Goal: Task Accomplishment & Management: Complete application form

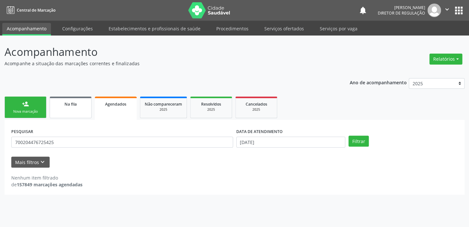
click at [67, 113] on link "Na fila" at bounding box center [71, 107] width 42 height 22
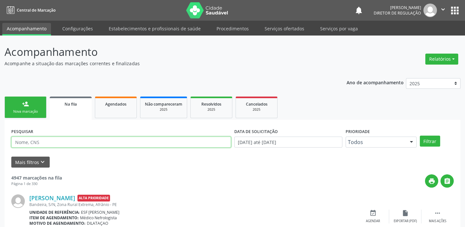
drag, startPoint x: 67, startPoint y: 141, endPoint x: 55, endPoint y: 143, distance: 12.0
click at [55, 143] on input "text" at bounding box center [121, 141] width 220 height 11
click at [55, 142] on input "text" at bounding box center [121, 141] width 220 height 11
drag, startPoint x: 55, startPoint y: 142, endPoint x: 49, endPoint y: 146, distance: 7.2
paste input "[PERSON_NAME] Ressonância vascular"
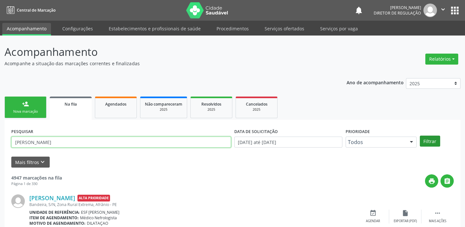
type input "[PERSON_NAME]"
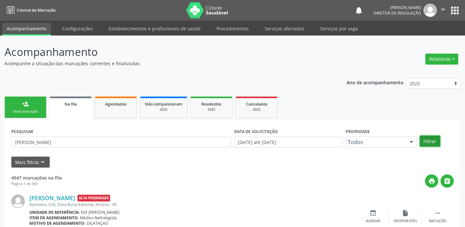
click at [430, 141] on button "Filtrar" at bounding box center [430, 140] width 20 height 11
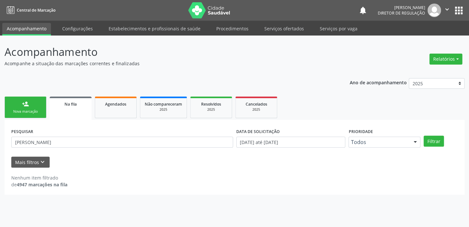
click at [30, 113] on div "Nova marcação" at bounding box center [25, 111] width 32 height 5
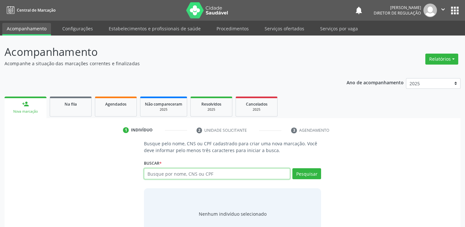
click at [180, 176] on input "text" at bounding box center [217, 173] width 146 height 11
type input "700507148687659"
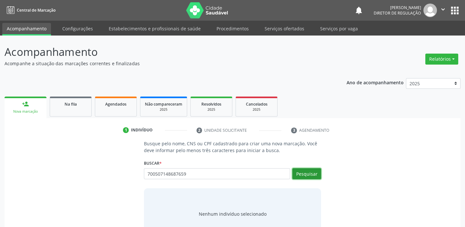
click at [307, 174] on button "Pesquisar" at bounding box center [306, 173] width 29 height 11
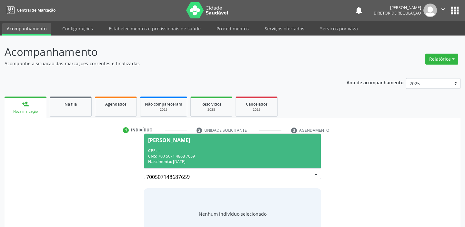
click at [171, 156] on div "CNS: 700 5071 4868 7659" at bounding box center [232, 155] width 169 height 5
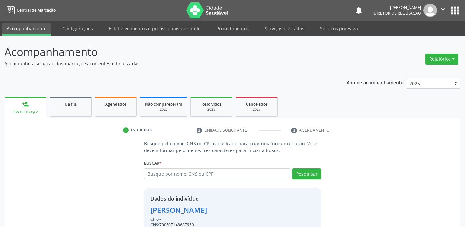
scroll to position [32, 0]
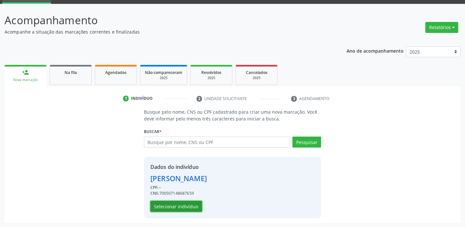
click at [191, 203] on button "Selecionar indivíduo" at bounding box center [176, 206] width 52 height 11
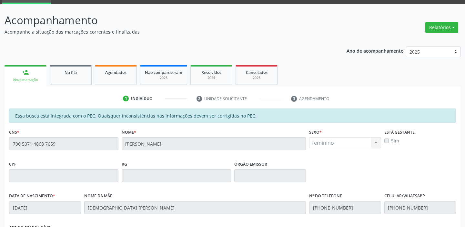
scroll to position [2, 0]
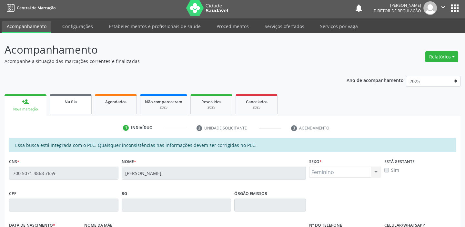
click at [75, 101] on span "Na fila" at bounding box center [70, 101] width 12 height 5
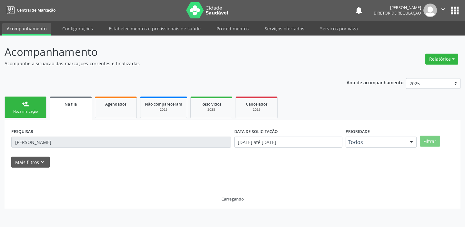
scroll to position [0, 0]
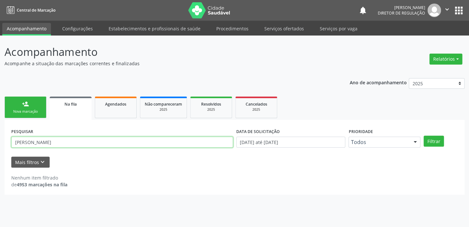
click at [80, 142] on input "[PERSON_NAME]" at bounding box center [122, 141] width 222 height 11
type input "J"
click at [28, 141] on input "[PERSON_NAME]" at bounding box center [122, 141] width 222 height 11
click at [22, 142] on input "[PERSON_NAME]" at bounding box center [122, 141] width 222 height 11
type input "[PERSON_NAME]"
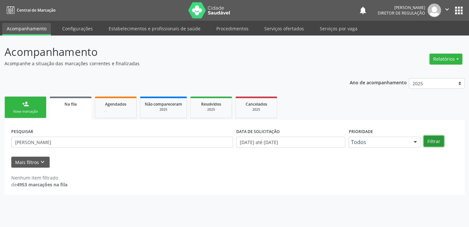
click at [433, 142] on button "Filtrar" at bounding box center [434, 140] width 20 height 11
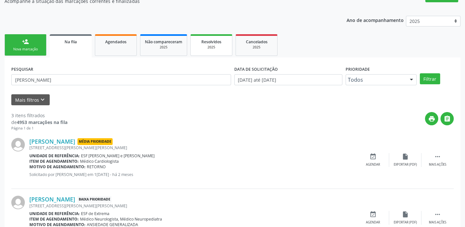
scroll to position [33, 0]
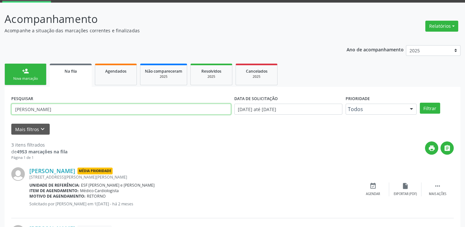
drag, startPoint x: 57, startPoint y: 107, endPoint x: 11, endPoint y: 107, distance: 45.5
click at [11, 107] on input "[PERSON_NAME]" at bounding box center [121, 109] width 220 height 11
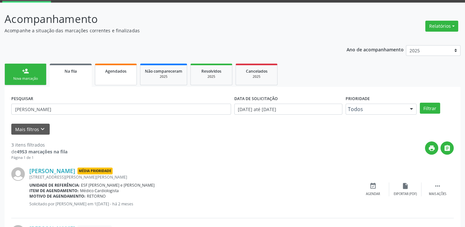
click at [126, 73] on span "Agendados" at bounding box center [115, 70] width 21 height 5
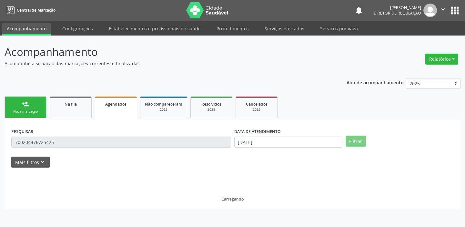
scroll to position [0, 0]
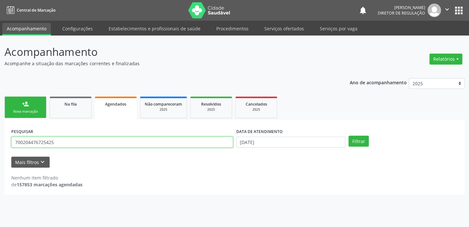
click at [84, 142] on input "700204476725425" at bounding box center [122, 141] width 222 height 11
type input "7"
paste input "[PERSON_NAME]"
type input "[PERSON_NAME]"
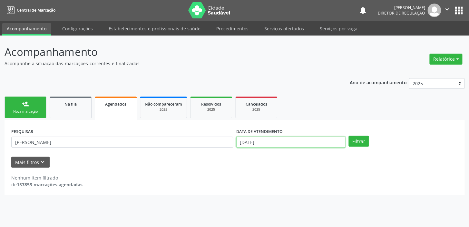
click at [302, 142] on input "[DATE]" at bounding box center [290, 141] width 109 height 11
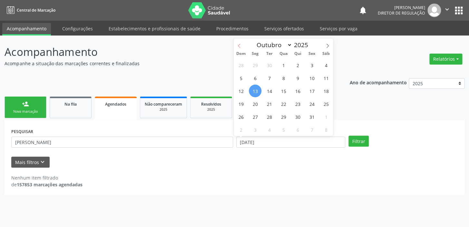
click at [238, 45] on icon at bounding box center [239, 46] width 5 height 5
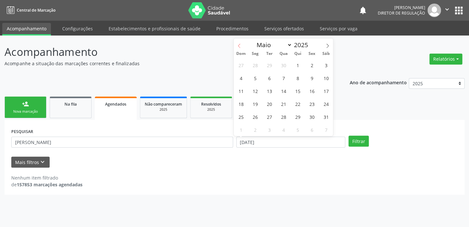
click at [238, 45] on icon at bounding box center [239, 46] width 5 height 5
select select "0"
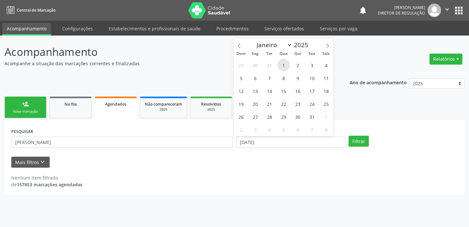
click at [282, 65] on span "1" at bounding box center [283, 65] width 13 height 13
type input "[DATE]"
click at [326, 44] on icon at bounding box center [327, 46] width 5 height 5
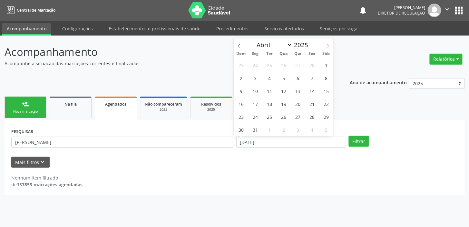
click at [326, 44] on icon at bounding box center [327, 46] width 5 height 5
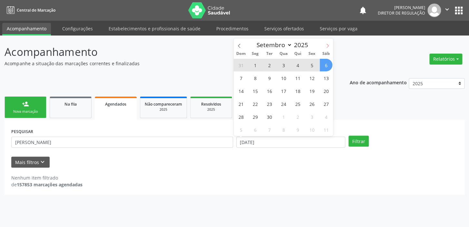
click at [328, 44] on icon at bounding box center [327, 46] width 5 height 5
select select "9"
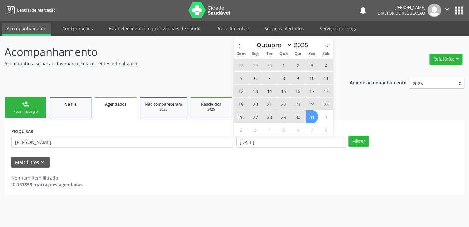
click at [310, 117] on span "31" at bounding box center [312, 116] width 13 height 13
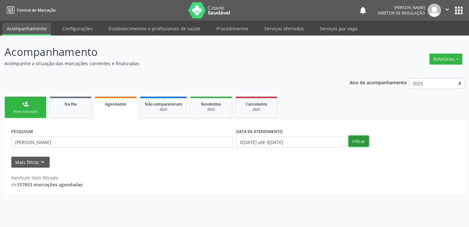
click at [362, 142] on button "Filtrar" at bounding box center [359, 140] width 20 height 11
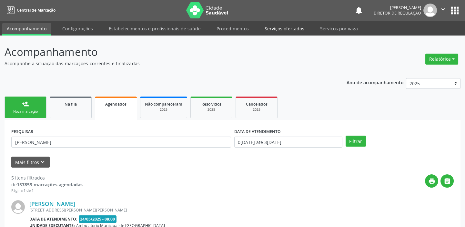
click at [289, 27] on link "Serviços ofertados" at bounding box center [284, 28] width 49 height 11
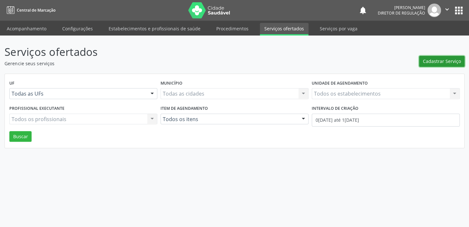
click at [436, 61] on span "Cadastrar Serviço" at bounding box center [442, 61] width 38 height 7
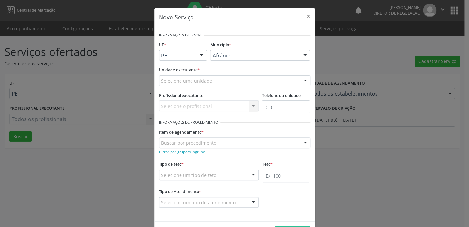
click at [220, 80] on div "Selecione uma unidade" at bounding box center [235, 80] width 152 height 11
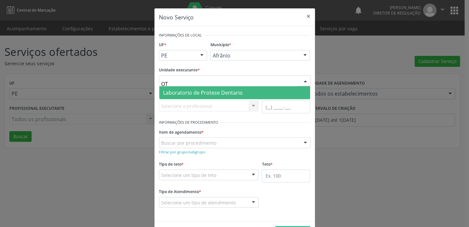
type input "O"
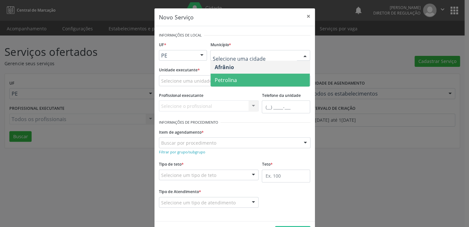
click at [249, 76] on span "Petrolina" at bounding box center [260, 80] width 99 height 13
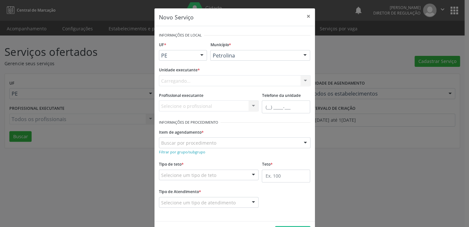
click at [214, 77] on div "Carregando... Academia da Saude de Afranio Academia da Saude do Bairro [PERSON_…" at bounding box center [235, 80] width 152 height 11
click at [212, 79] on div "Selecione uma unidade" at bounding box center [235, 80] width 152 height 11
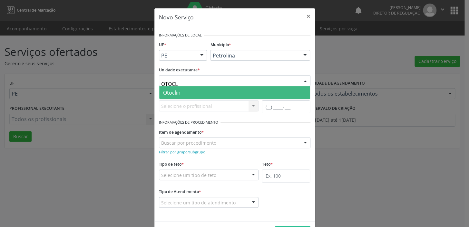
type input "OTOCLI"
click at [202, 93] on span "Otoclin" at bounding box center [234, 92] width 151 height 13
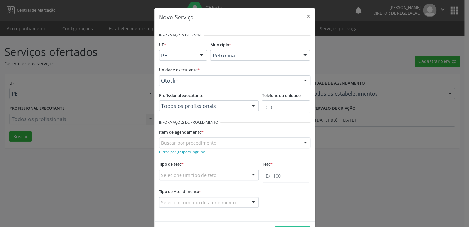
click at [215, 140] on div "Buscar por procedimento" at bounding box center [235, 142] width 152 height 11
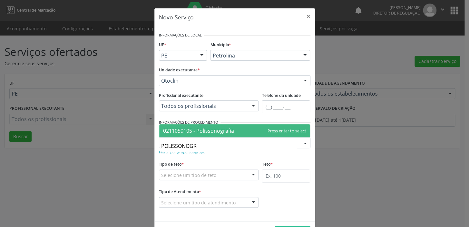
type input "POLISSONOGRA"
click at [216, 132] on span "0211050105 - Polissonografia" at bounding box center [198, 130] width 71 height 7
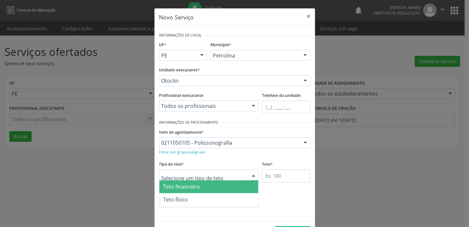
click at [222, 173] on div at bounding box center [209, 174] width 100 height 11
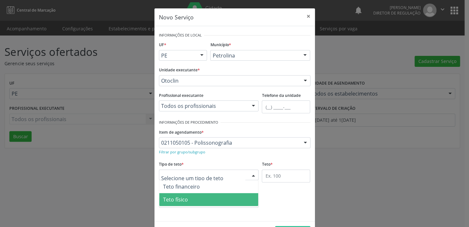
click at [198, 200] on span "Teto físico" at bounding box center [208, 199] width 99 height 13
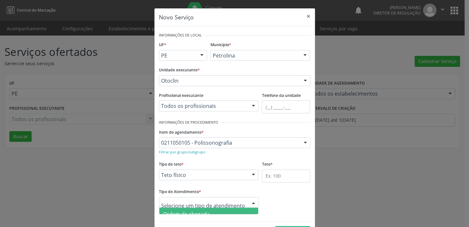
click at [235, 210] on span "Ordem de chegada" at bounding box center [208, 213] width 99 height 13
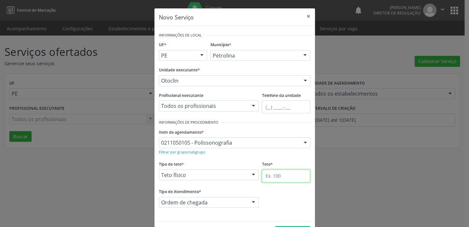
click at [275, 178] on input "text" at bounding box center [286, 175] width 48 height 13
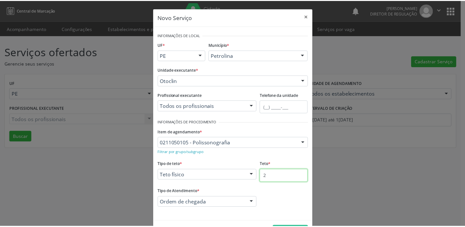
scroll to position [22, 0]
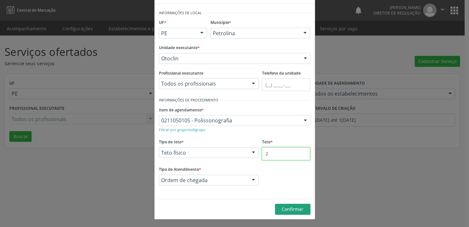
type input "2"
click at [275, 210] on button "Confirmar" at bounding box center [292, 208] width 35 height 11
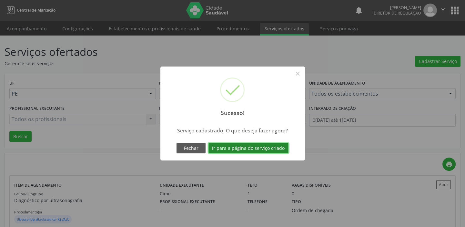
click at [251, 148] on button "Ir para a página do serviço criado" at bounding box center [248, 148] width 80 height 11
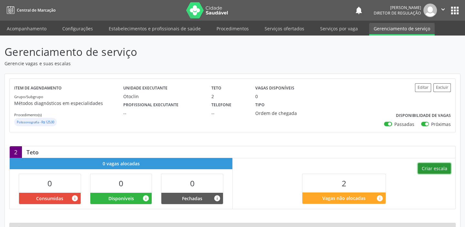
click at [438, 169] on button "Criar escala" at bounding box center [434, 168] width 33 height 11
select select "9"
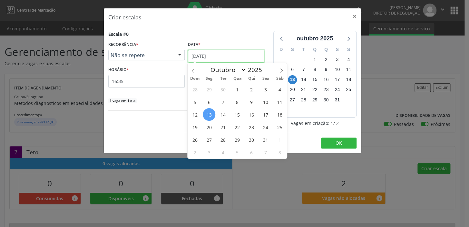
click at [223, 55] on input "[DATE]" at bounding box center [226, 56] width 76 height 13
click at [237, 115] on span "15" at bounding box center [237, 114] width 13 height 13
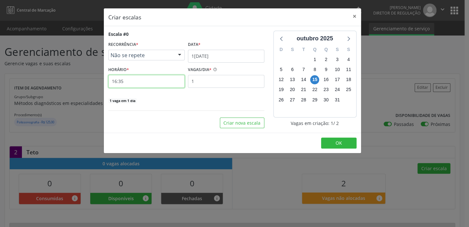
click at [149, 84] on input "16:35" at bounding box center [146, 81] width 76 height 13
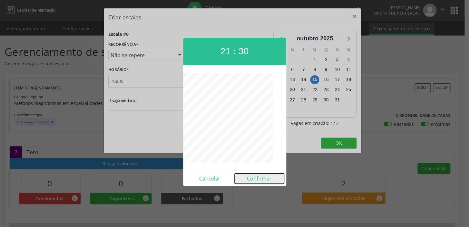
click at [258, 177] on button "Confirmar" at bounding box center [259, 178] width 49 height 10
type input "21:30"
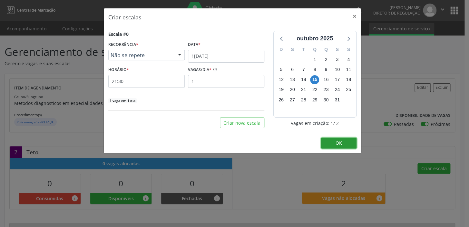
click at [334, 143] on button "OK" at bounding box center [338, 142] width 35 height 11
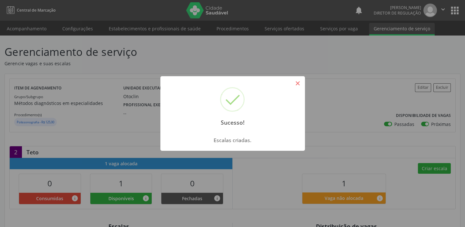
click at [295, 83] on button "×" at bounding box center [297, 83] width 11 height 11
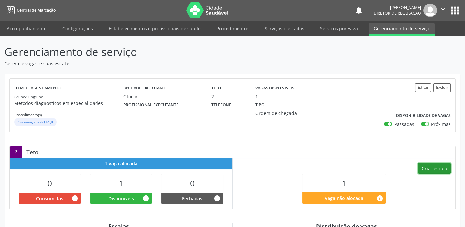
click at [426, 168] on button "Criar escala" at bounding box center [434, 168] width 33 height 11
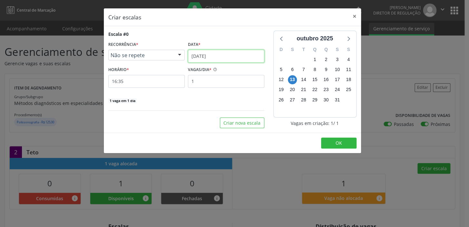
click at [231, 55] on input "[DATE]" at bounding box center [226, 56] width 76 height 13
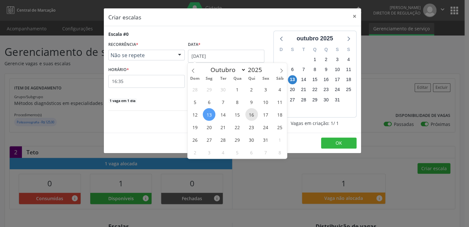
click at [252, 116] on span "16" at bounding box center [251, 114] width 13 height 13
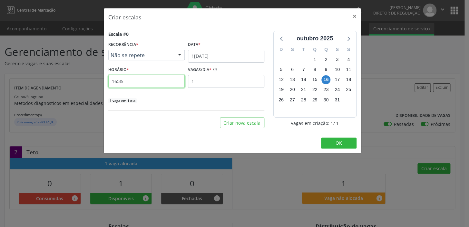
click at [156, 84] on input "16:35" at bounding box center [146, 81] width 76 height 13
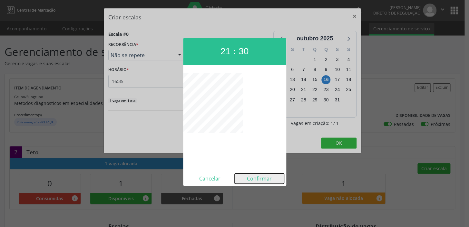
click at [255, 178] on button "Confirmar" at bounding box center [259, 178] width 49 height 10
type input "21:30"
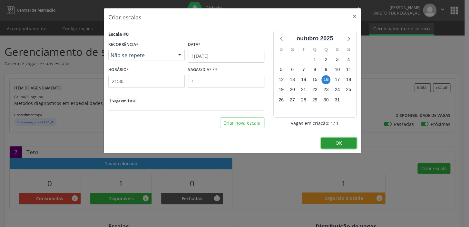
click at [329, 144] on button "OK" at bounding box center [338, 142] width 35 height 11
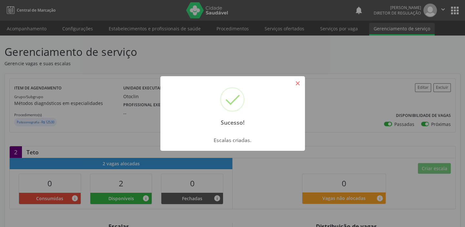
click at [295, 86] on button "×" at bounding box center [297, 83] width 11 height 11
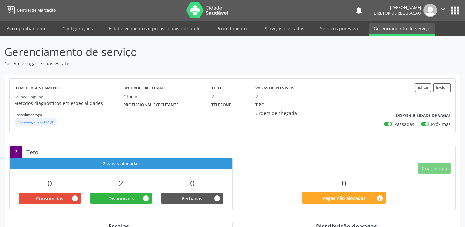
click at [28, 29] on link "Acompanhamento" at bounding box center [26, 28] width 49 height 11
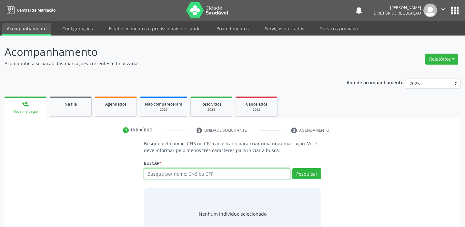
click at [184, 174] on input "text" at bounding box center [217, 173] width 146 height 11
click at [191, 172] on input "text" at bounding box center [217, 173] width 146 height 11
type input "70538490403"
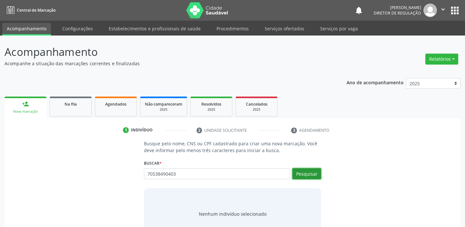
click at [311, 174] on button "Pesquisar" at bounding box center [306, 173] width 29 height 11
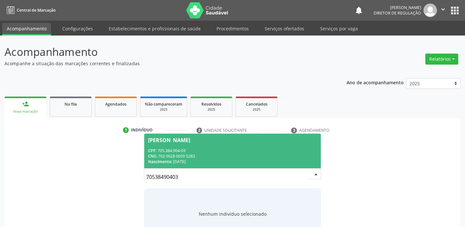
click at [178, 152] on div "CPF: 705.384.904-03" at bounding box center [232, 150] width 169 height 5
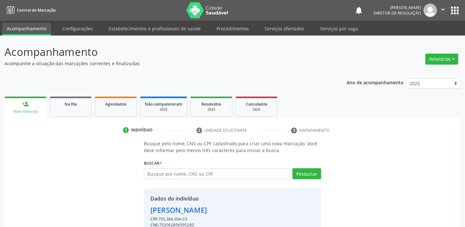
scroll to position [32, 0]
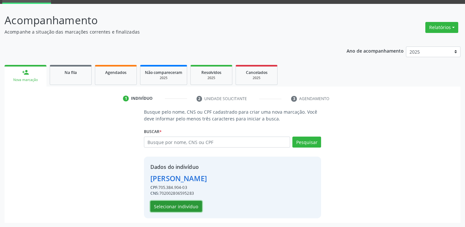
click at [192, 205] on button "Selecionar indivíduo" at bounding box center [176, 206] width 52 height 11
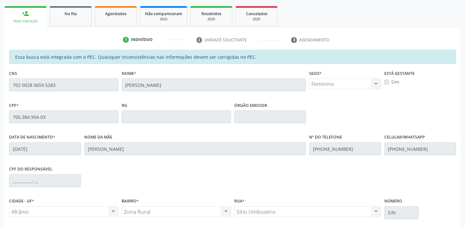
scroll to position [141, 0]
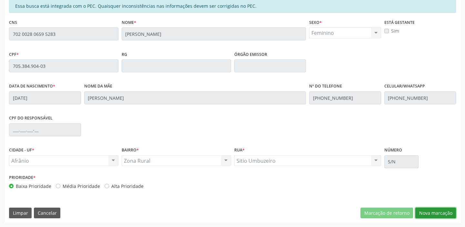
click at [432, 214] on button "Nova marcação" at bounding box center [435, 212] width 41 height 11
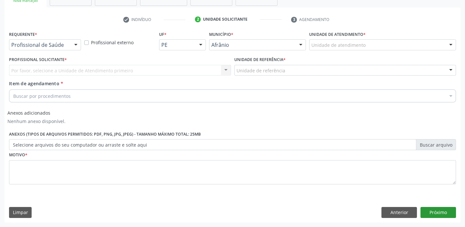
scroll to position [110, 0]
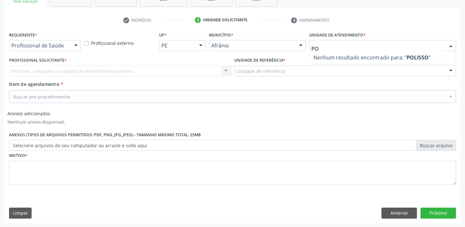
type input "P"
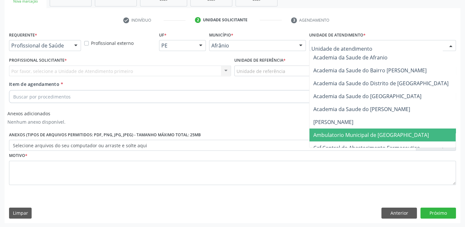
click at [346, 133] on span "Ambulatorio Municipal de [GEOGRAPHIC_DATA]" at bounding box center [370, 134] width 115 height 7
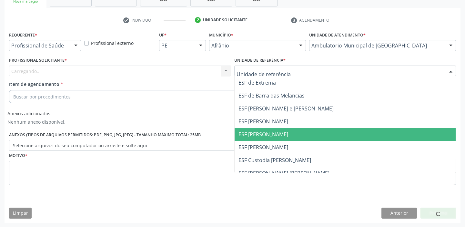
click at [265, 135] on span "ESF [PERSON_NAME]" at bounding box center [263, 134] width 50 height 7
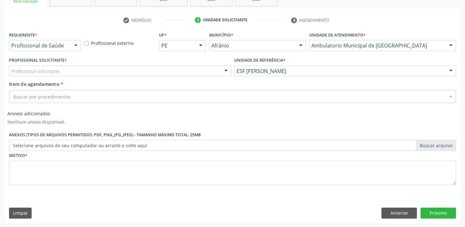
click at [152, 71] on div "Profissional solicitante" at bounding box center [120, 70] width 222 height 11
type input "POLISSONO"
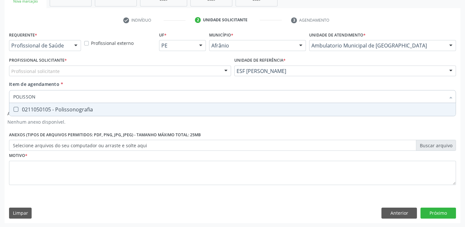
type input "POLISSONO"
click at [74, 109] on div "0211050105 - Polissonografia" at bounding box center [232, 109] width 438 height 5
checkbox Polissonografia "true"
click at [63, 67] on div "Profissional solicitante" at bounding box center [120, 70] width 222 height 11
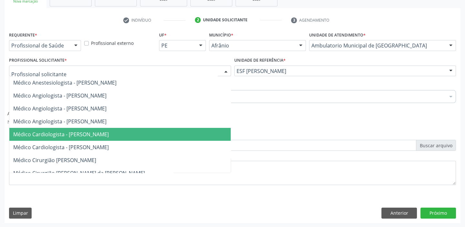
click at [81, 133] on span "Médico Cardiologista - [PERSON_NAME]" at bounding box center [60, 134] width 95 height 7
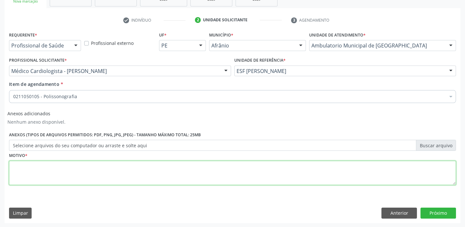
drag, startPoint x: 66, startPoint y: 168, endPoint x: 70, endPoint y: 169, distance: 4.1
click at [70, 169] on textarea at bounding box center [232, 173] width 447 height 25
type textarea "*"
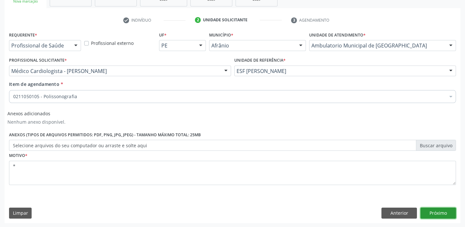
click at [441, 210] on button "Próximo" at bounding box center [437, 212] width 35 height 11
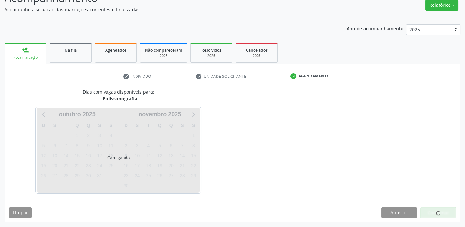
scroll to position [54, 0]
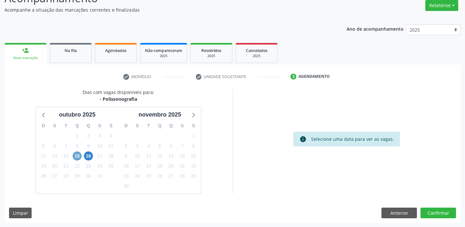
click at [76, 156] on span "15" at bounding box center [77, 155] width 9 height 9
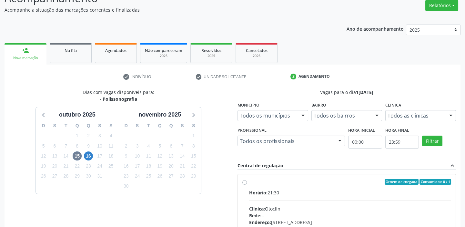
click at [262, 177] on div "Ordem de chegada Consumidos: 0 / 1 Horário: 21:30 Clínica: Otoclin Rede: -- End…" at bounding box center [347, 228] width 218 height 108
radio input "true"
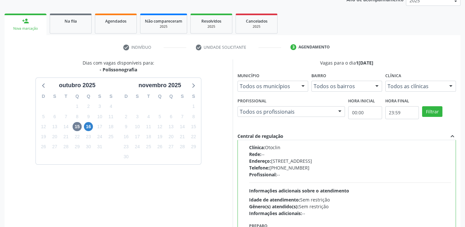
scroll to position [158, 0]
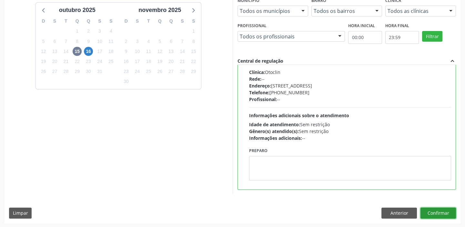
click at [437, 212] on button "Confirmar" at bounding box center [437, 212] width 35 height 11
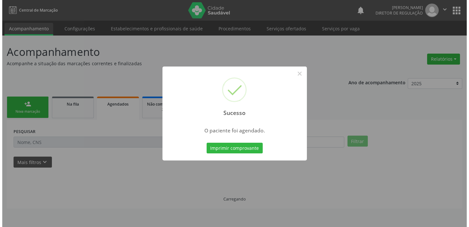
scroll to position [0, 0]
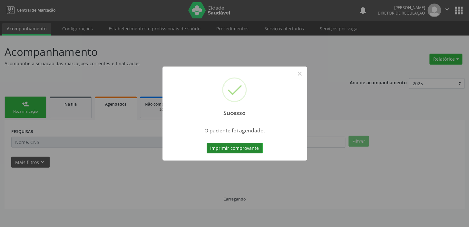
click at [239, 149] on button "Imprimir comprovante" at bounding box center [235, 148] width 56 height 11
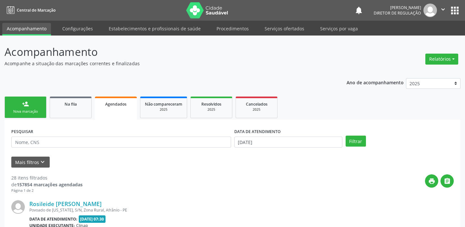
click at [38, 108] on link "person_add Nova marcação" at bounding box center [26, 107] width 42 height 22
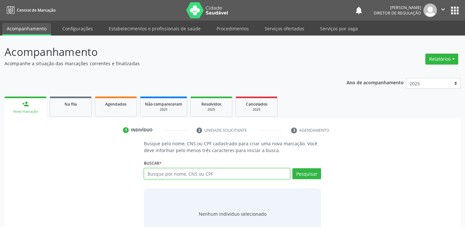
click at [179, 173] on input "text" at bounding box center [217, 173] width 146 height 11
click at [279, 28] on link "Serviços ofertados" at bounding box center [284, 28] width 49 height 11
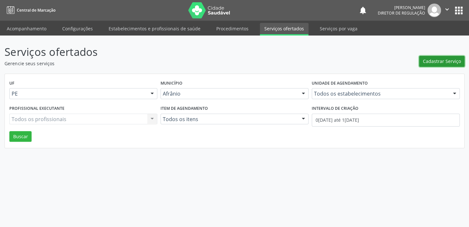
click at [452, 61] on span "Cadastrar Serviço" at bounding box center [442, 61] width 38 height 7
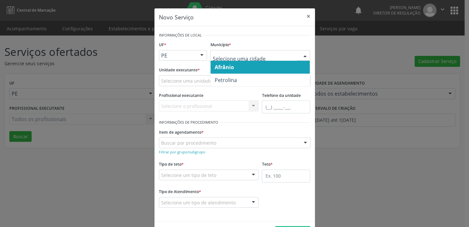
click at [239, 52] on div at bounding box center [260, 55] width 100 height 11
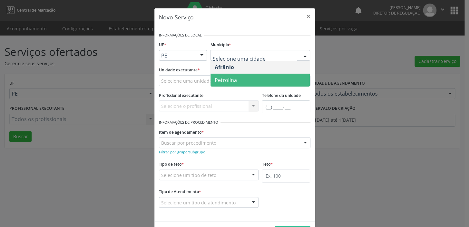
click at [230, 83] on span "Petrolina" at bounding box center [225, 79] width 22 height 7
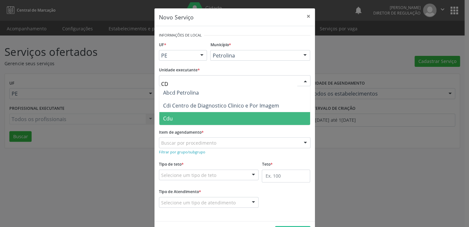
type input "CDI"
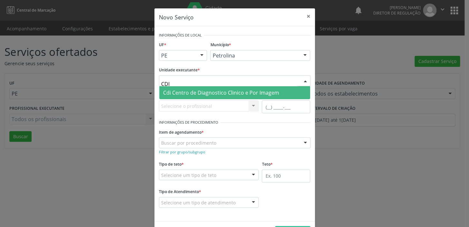
click at [212, 91] on span "Cdi Centro de Diagnostico Clinico e Por Imagem" at bounding box center [221, 92] width 116 height 7
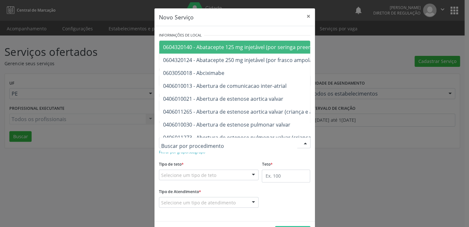
click at [213, 142] on div at bounding box center [235, 142] width 152 height 11
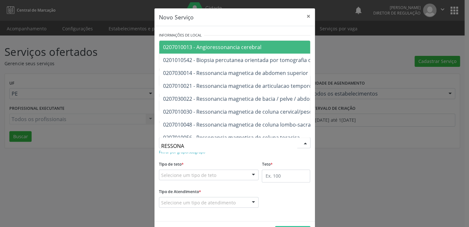
type input "RESSONAN"
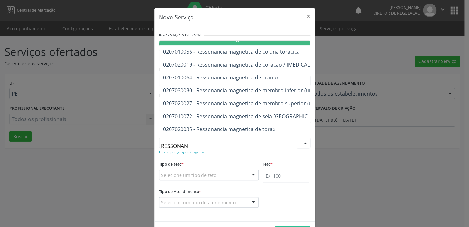
scroll to position [97, 0]
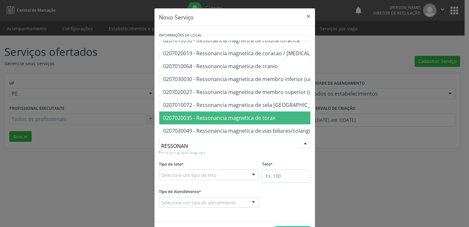
click at [267, 117] on span "0207020035 - Ressonancia magnetica de torax" at bounding box center [219, 117] width 112 height 7
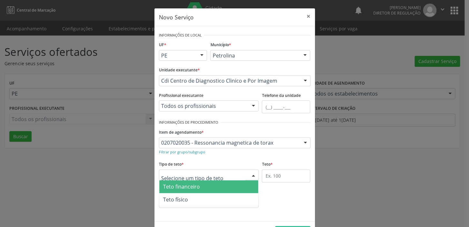
click at [225, 176] on div at bounding box center [209, 174] width 100 height 11
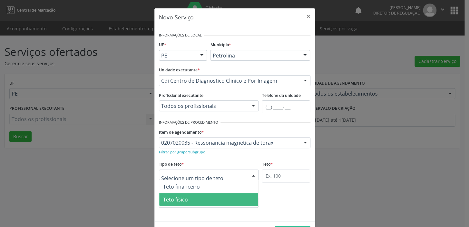
click at [217, 197] on span "Teto físico" at bounding box center [208, 199] width 99 height 13
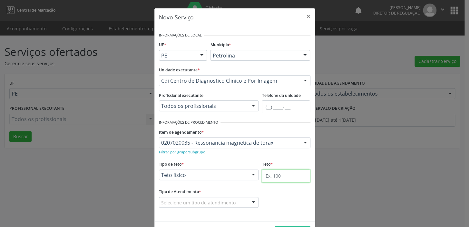
click at [282, 176] on input "text" at bounding box center [286, 175] width 48 height 13
type input "1"
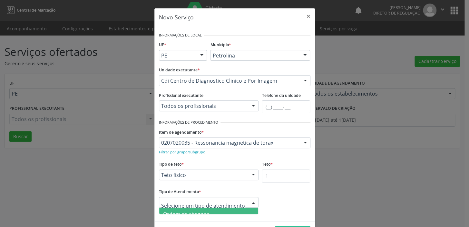
click at [242, 201] on div at bounding box center [209, 202] width 100 height 11
click at [222, 210] on span "Ordem de chegada" at bounding box center [208, 213] width 99 height 13
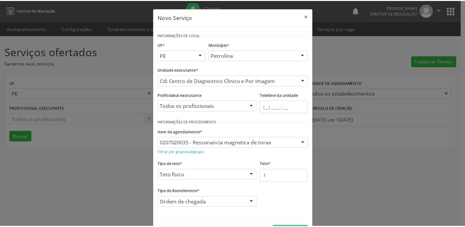
scroll to position [22, 0]
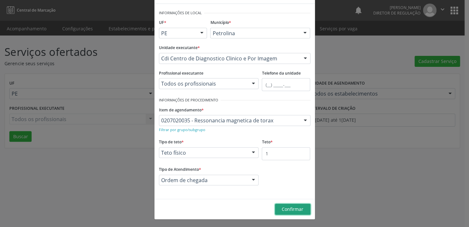
click at [293, 207] on span "Confirmar" at bounding box center [293, 209] width 22 height 6
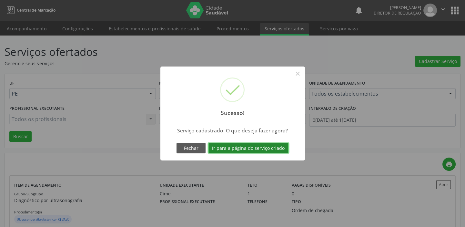
click at [274, 147] on button "Ir para a página do serviço criado" at bounding box center [248, 148] width 80 height 11
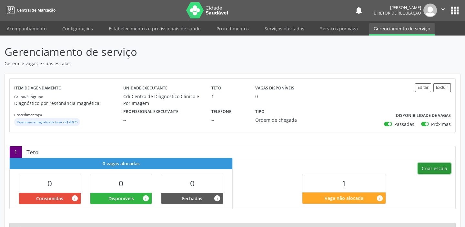
click at [441, 168] on button "Criar escala" at bounding box center [434, 168] width 33 height 11
select select "9"
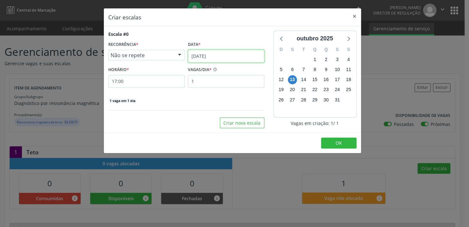
click at [222, 53] on input "[DATE]" at bounding box center [226, 56] width 76 height 13
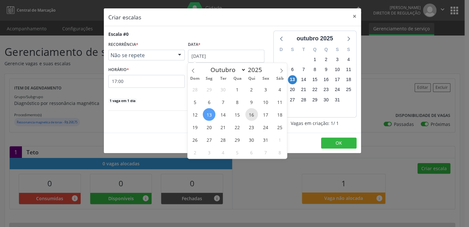
click at [252, 115] on span "16" at bounding box center [251, 114] width 13 height 13
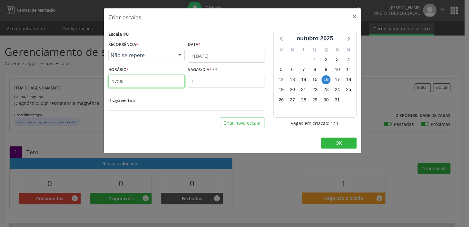
click at [138, 82] on input "17:00" at bounding box center [146, 81] width 76 height 13
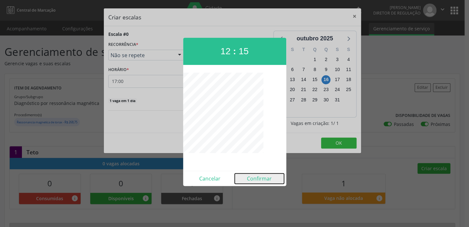
click at [269, 178] on button "Confirmar" at bounding box center [259, 178] width 49 height 10
type input "12:15"
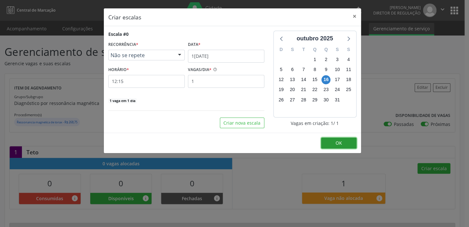
click at [343, 142] on button "OK" at bounding box center [338, 142] width 35 height 11
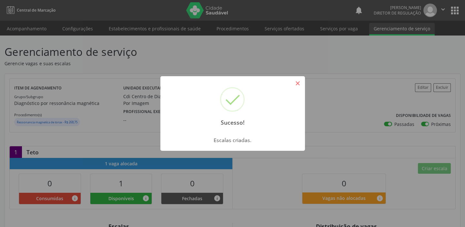
click at [299, 84] on button "×" at bounding box center [297, 83] width 11 height 11
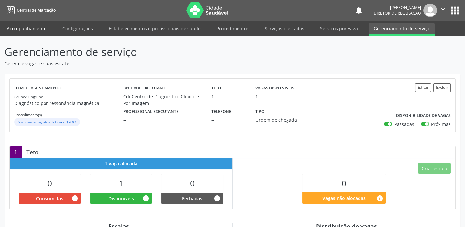
click at [41, 27] on link "Acompanhamento" at bounding box center [26, 28] width 49 height 11
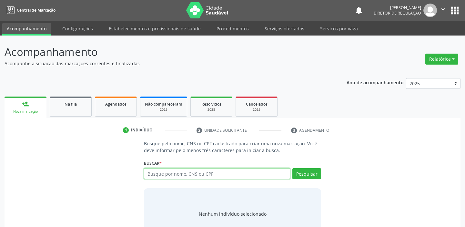
click at [158, 174] on input "text" at bounding box center [217, 173] width 146 height 11
type input "898002338571098"
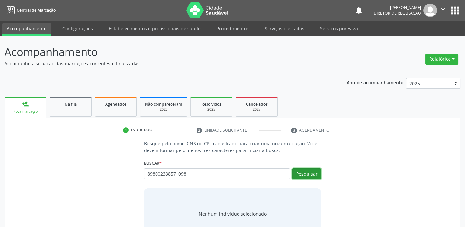
click at [312, 172] on button "Pesquisar" at bounding box center [306, 173] width 29 height 11
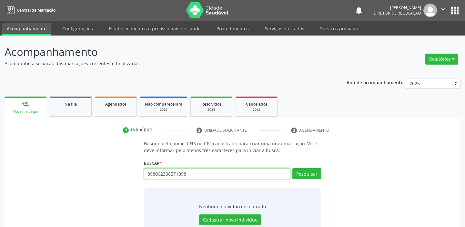
drag, startPoint x: 188, startPoint y: 174, endPoint x: 110, endPoint y: 174, distance: 77.7
click at [111, 174] on div "Busque pelo nome, CNS ou CPF cadastrado para criar uma nova marcação. Você deve…" at bounding box center [232, 189] width 447 height 99
paste input "700102963870411"
type input "700102963870411"
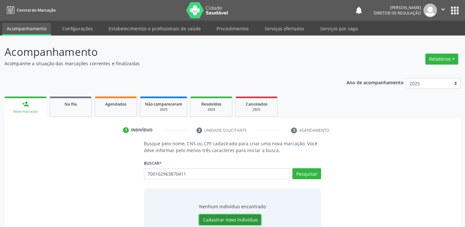
click at [231, 217] on button "Cadastrar novo indivíduo" at bounding box center [230, 219] width 62 height 11
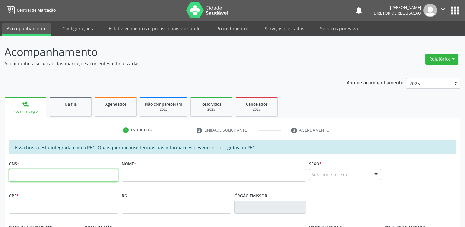
click at [62, 173] on input "text" at bounding box center [63, 175] width 109 height 13
paste input "700 1029 6387 0411"
type input "700 1029 6387 0411"
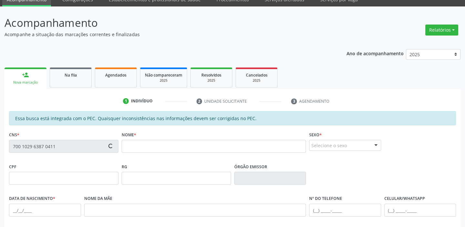
scroll to position [117, 0]
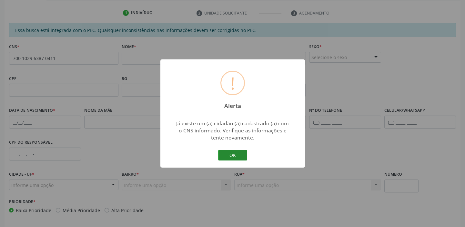
click at [236, 155] on button "OK" at bounding box center [232, 155] width 29 height 11
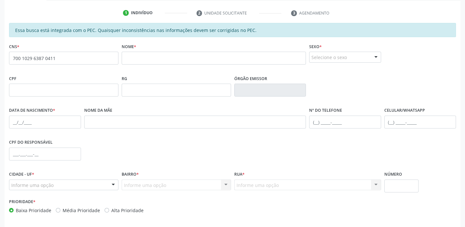
scroll to position [141, 0]
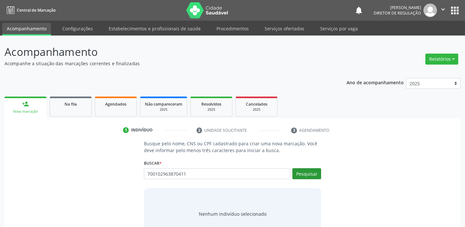
type input "700102963870411"
click at [306, 173] on button "Pesquisar" at bounding box center [306, 173] width 29 height 11
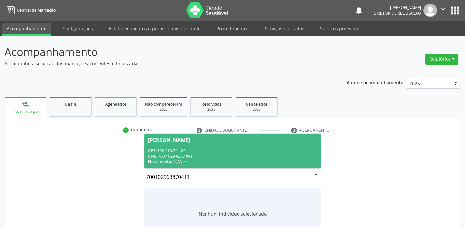
click at [173, 156] on div "CNS: 700 1029 6387 0411" at bounding box center [232, 155] width 169 height 5
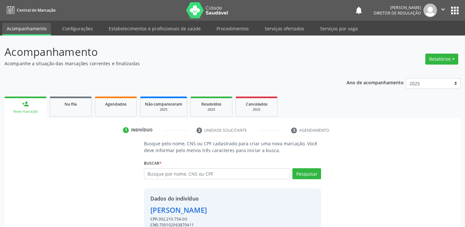
scroll to position [32, 0]
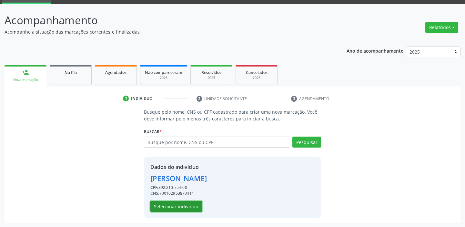
click at [190, 205] on button "Selecionar indivíduo" at bounding box center [176, 206] width 52 height 11
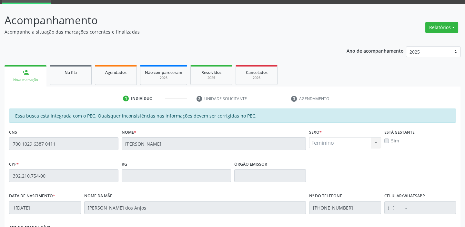
scroll to position [141, 0]
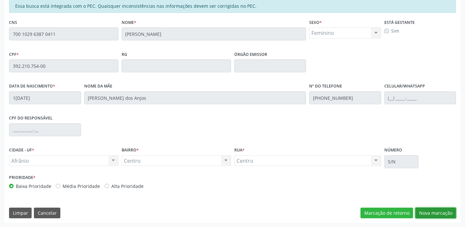
click at [431, 212] on button "Nova marcação" at bounding box center [435, 212] width 41 height 11
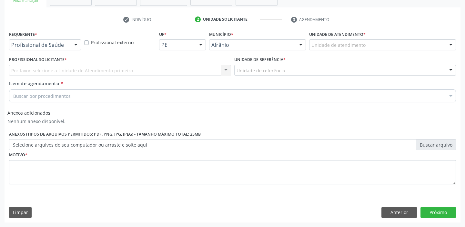
scroll to position [110, 0]
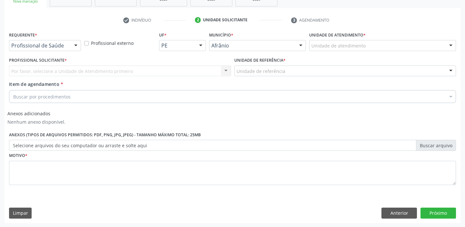
click at [377, 45] on div "Unidade de atendimento" at bounding box center [382, 45] width 147 height 11
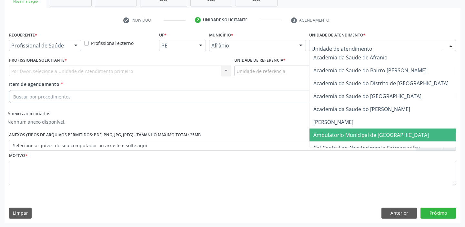
click at [376, 133] on span "Ambulatorio Municipal de [GEOGRAPHIC_DATA]" at bounding box center [370, 134] width 115 height 7
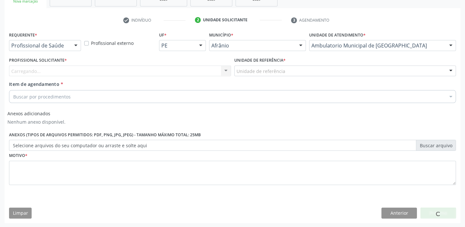
click at [280, 64] on label "Unidade de referência *" at bounding box center [259, 60] width 51 height 10
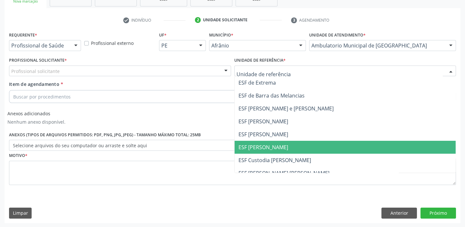
click at [282, 151] on span "ESF [PERSON_NAME]" at bounding box center [344, 147] width 221 height 13
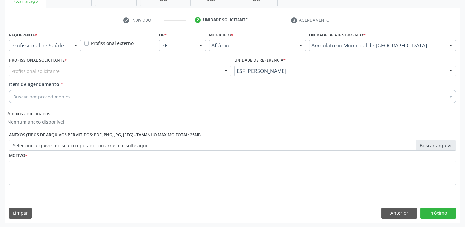
click at [96, 70] on div "Profissional solicitante" at bounding box center [120, 70] width 222 height 11
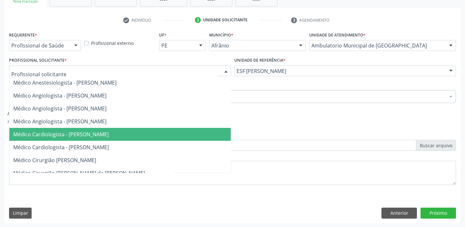
click at [109, 135] on span "Médico Cardiologista - [PERSON_NAME]" at bounding box center [60, 134] width 95 height 7
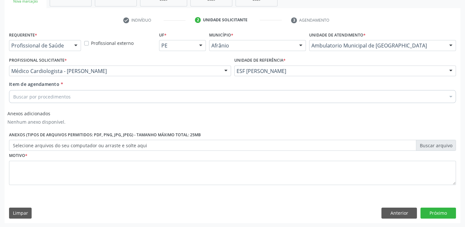
click at [99, 95] on div "Buscar por procedimentos" at bounding box center [232, 96] width 447 height 13
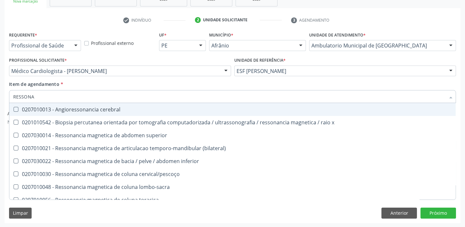
type input "RESSONAN"
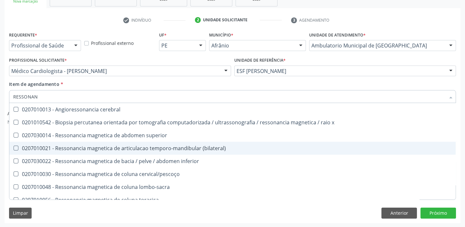
scroll to position [58, 0]
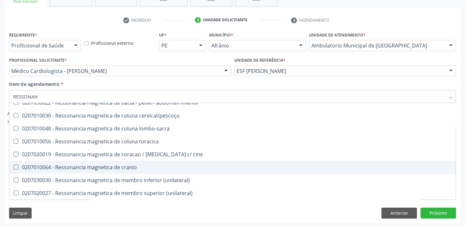
click at [135, 164] on div "0207010064 - Ressonancia magnetica de cranio" at bounding box center [232, 166] width 438 height 5
checkbox cranio "true"
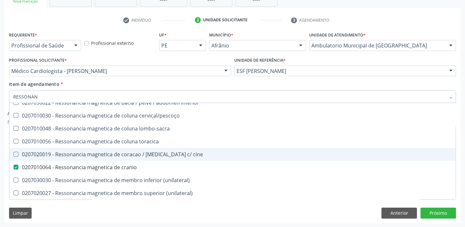
scroll to position [97, 0]
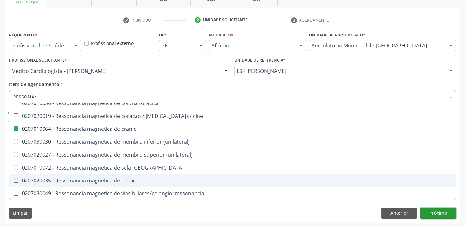
click at [429, 212] on button "Próximo" at bounding box center [437, 212] width 35 height 11
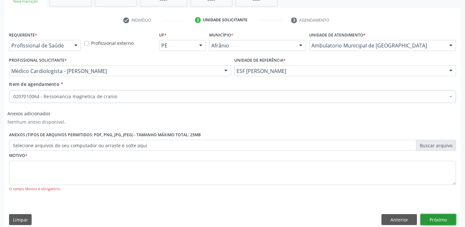
scroll to position [0, 0]
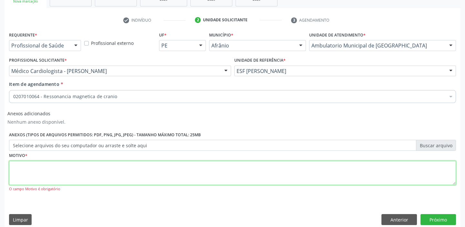
click at [34, 166] on textarea at bounding box center [232, 173] width 447 height 25
type textarea "*"
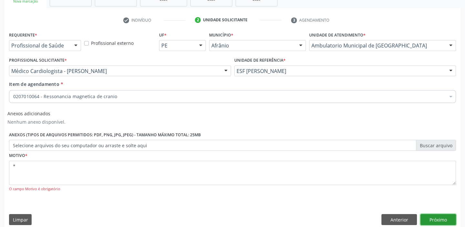
click at [435, 216] on button "Próximo" at bounding box center [437, 219] width 35 height 11
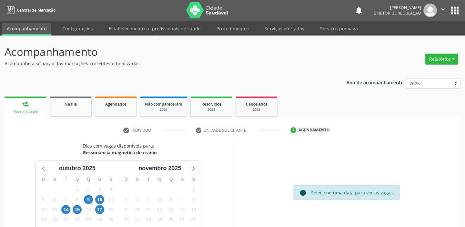
scroll to position [54, 0]
